Goal: Task Accomplishment & Management: Complete application form

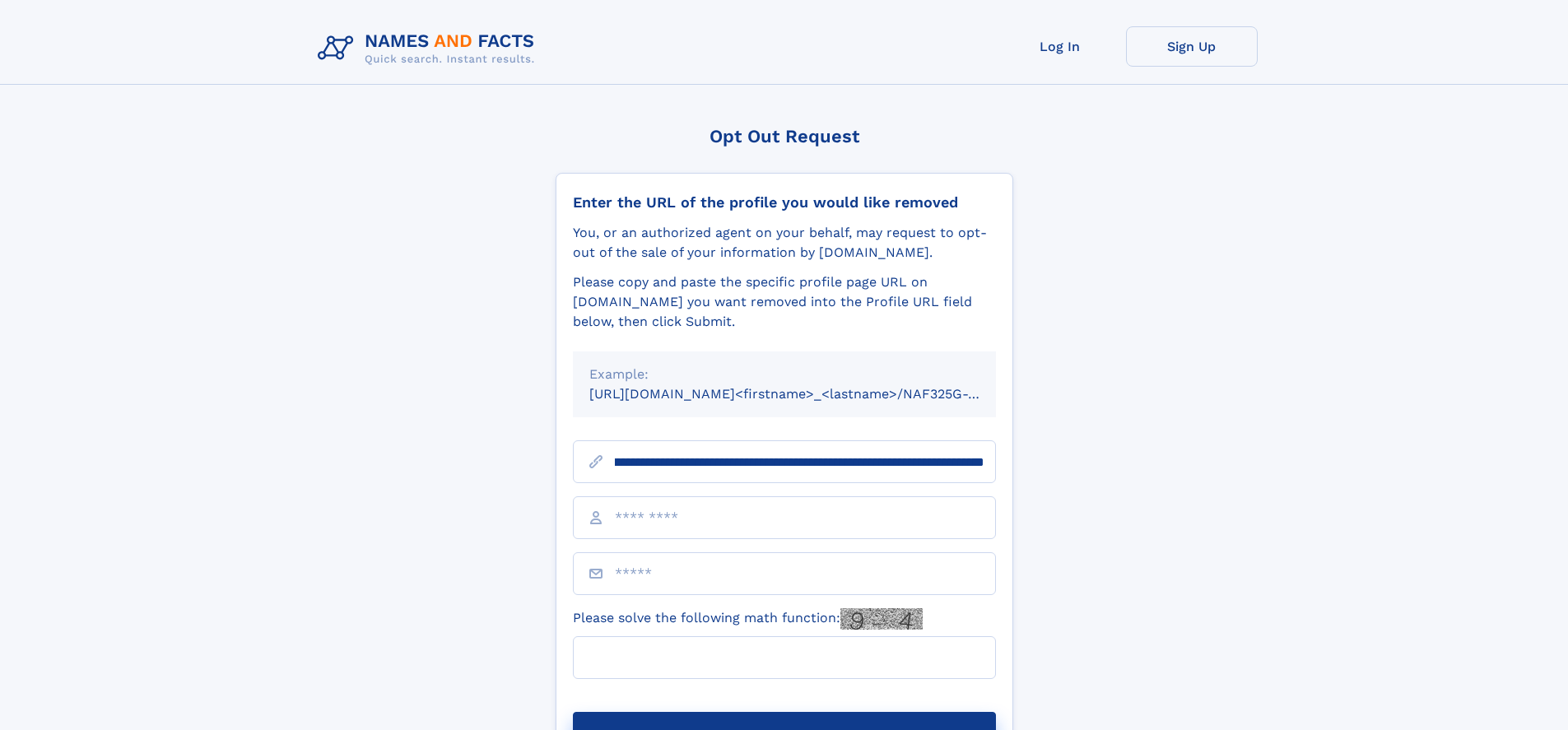
scroll to position [0, 192]
type input "**********"
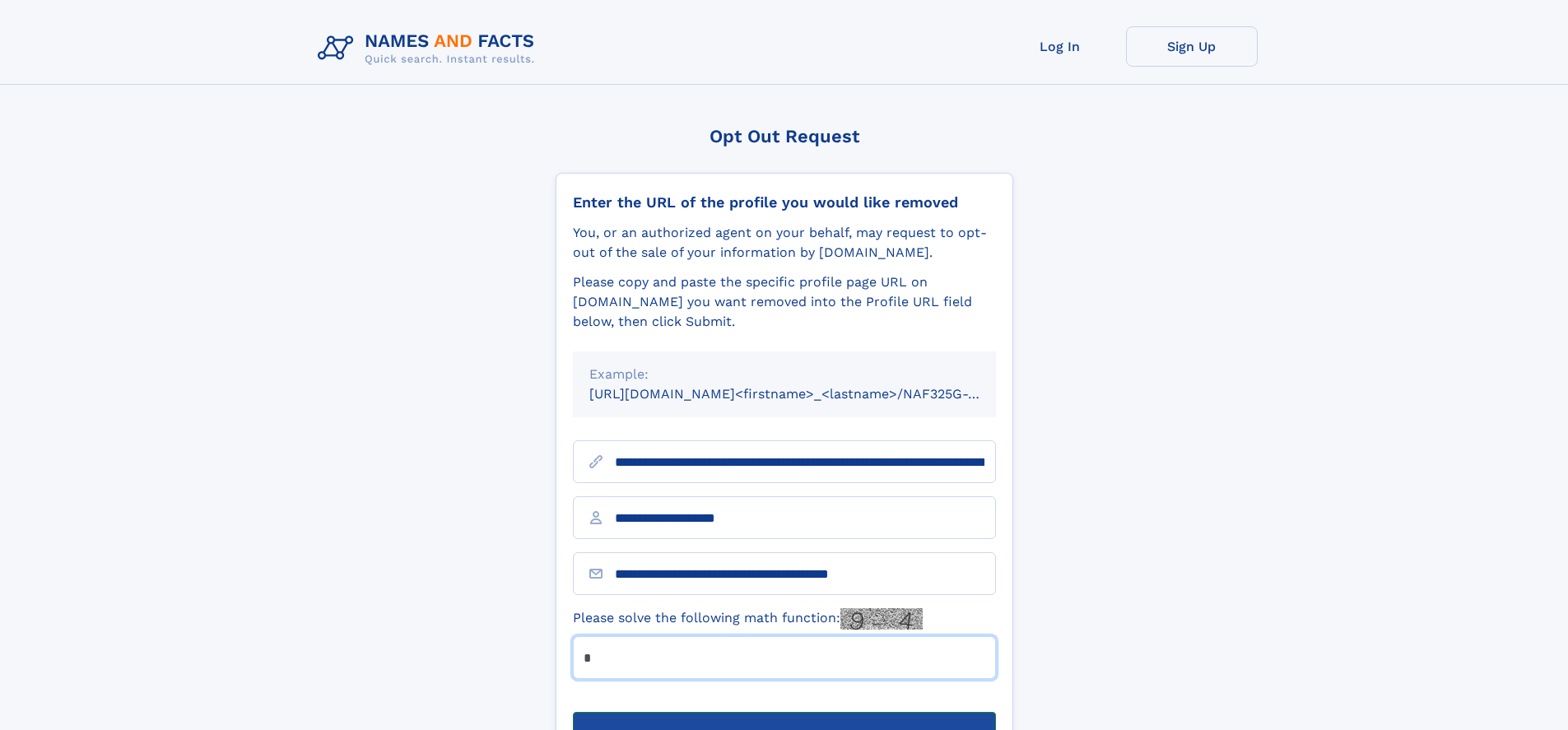
type input "*"
click at [784, 713] on button "Submit Opt Out Request" at bounding box center [784, 738] width 423 height 52
